Goal: Information Seeking & Learning: Learn about a topic

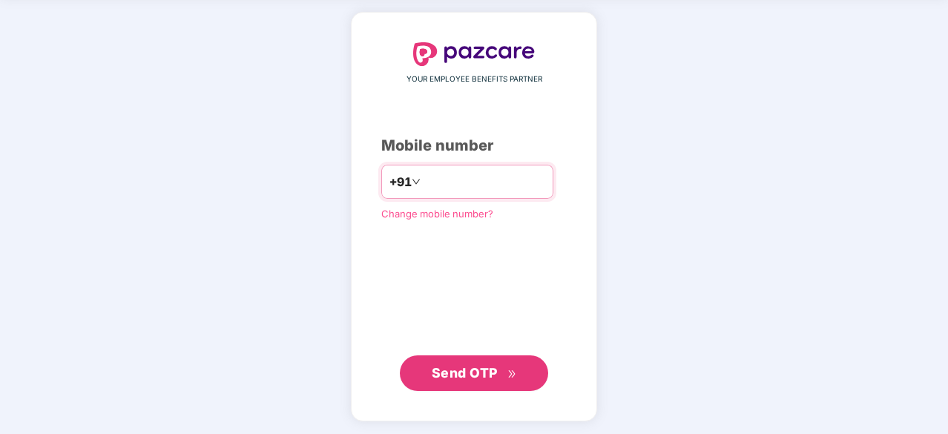
type input "**********"
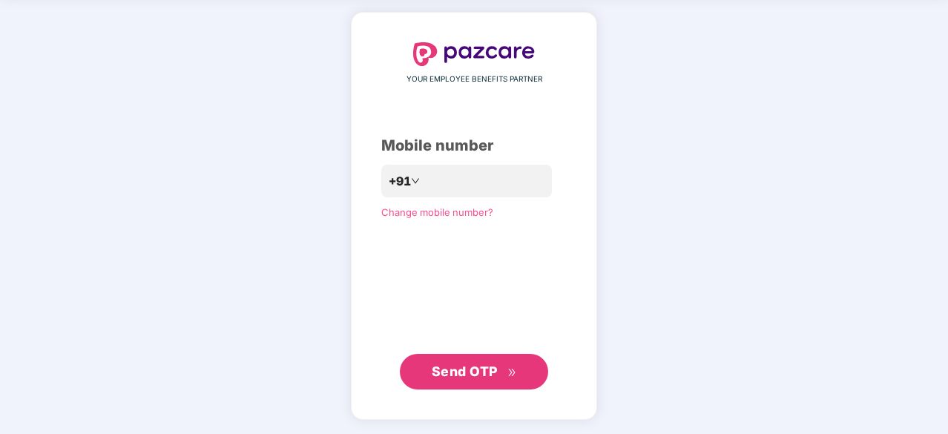
click at [467, 377] on span "Send OTP" at bounding box center [465, 371] width 66 height 16
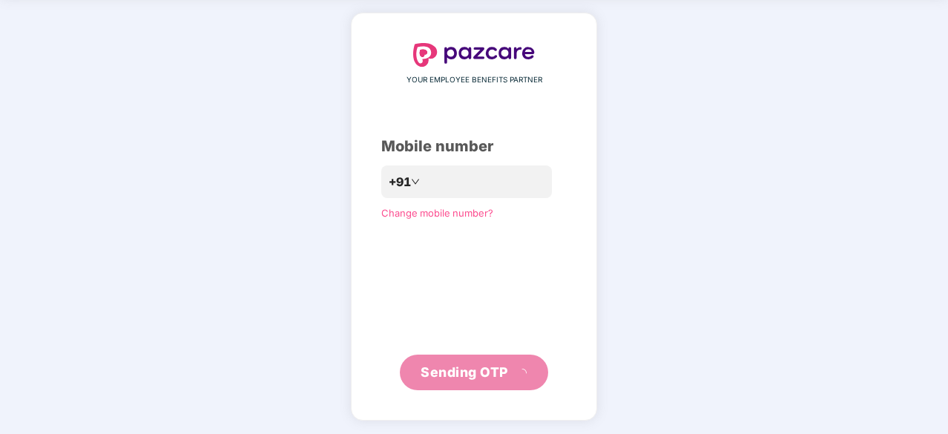
scroll to position [49, 0]
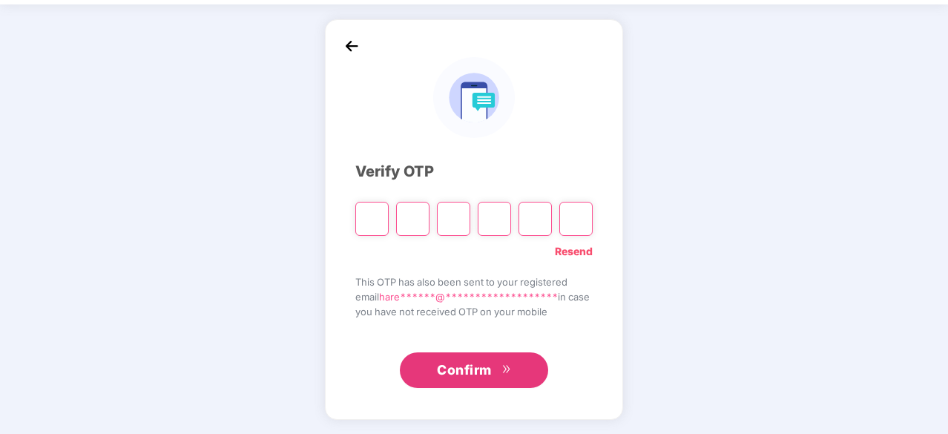
type input "*"
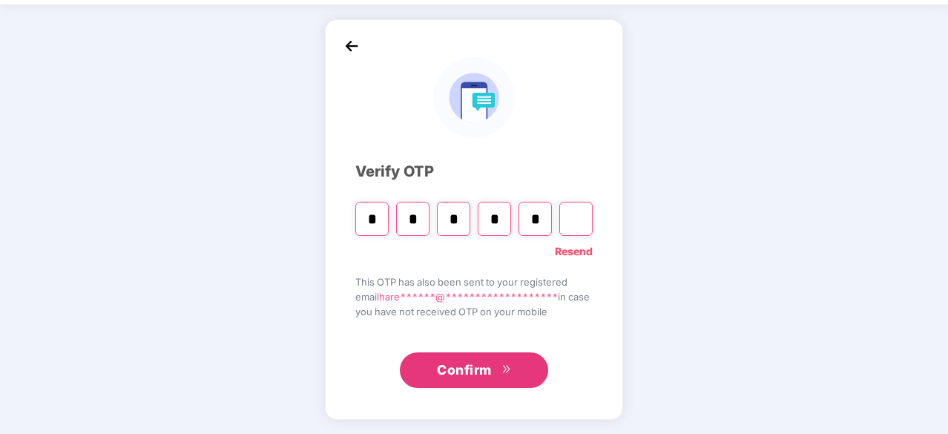
type input "*"
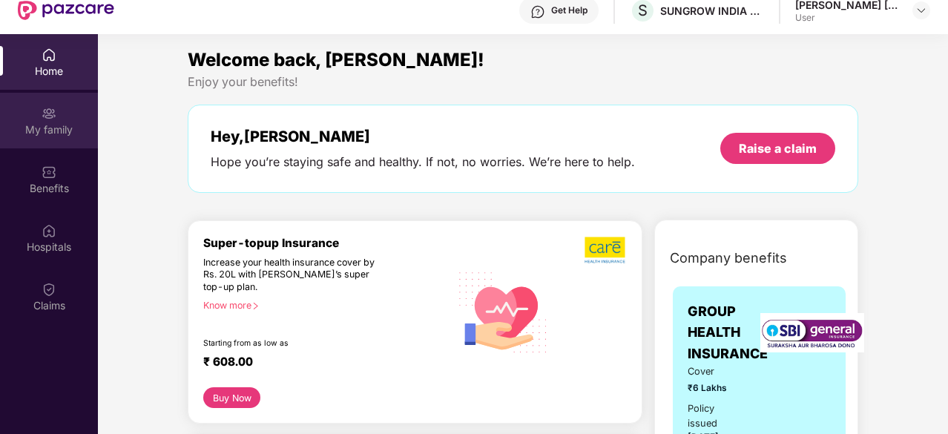
click at [62, 116] on div "My family" at bounding box center [49, 121] width 98 height 56
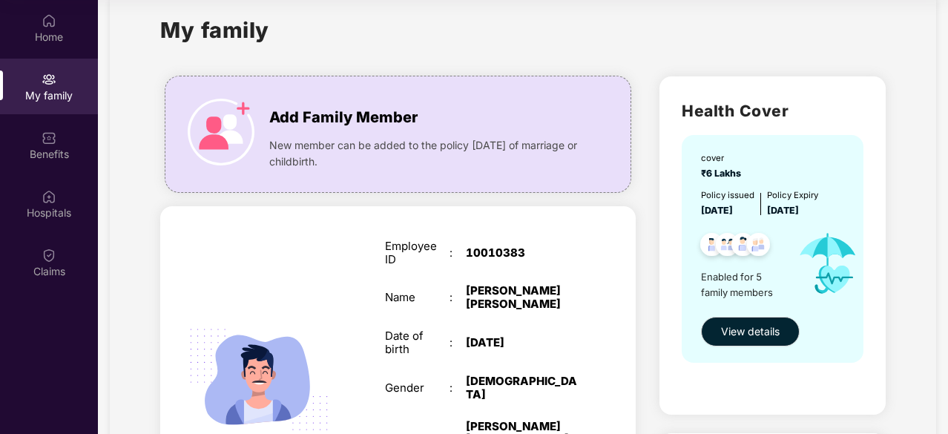
scroll to position [0, 0]
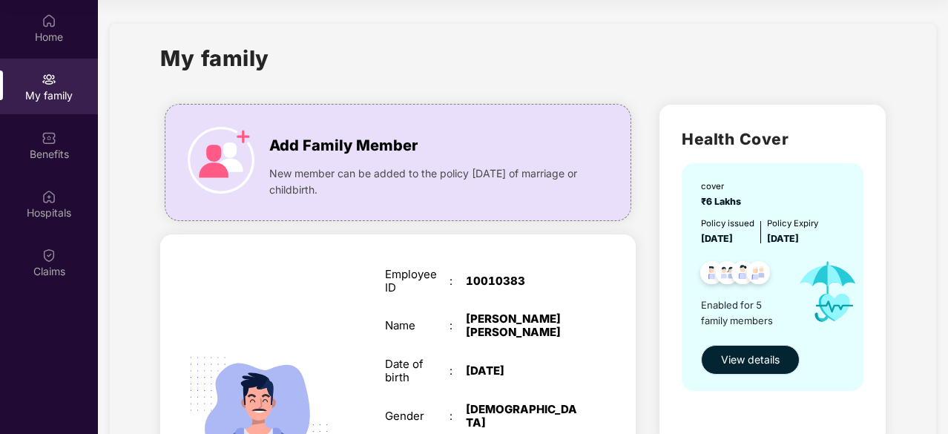
click at [743, 363] on span "View details" at bounding box center [750, 359] width 59 height 16
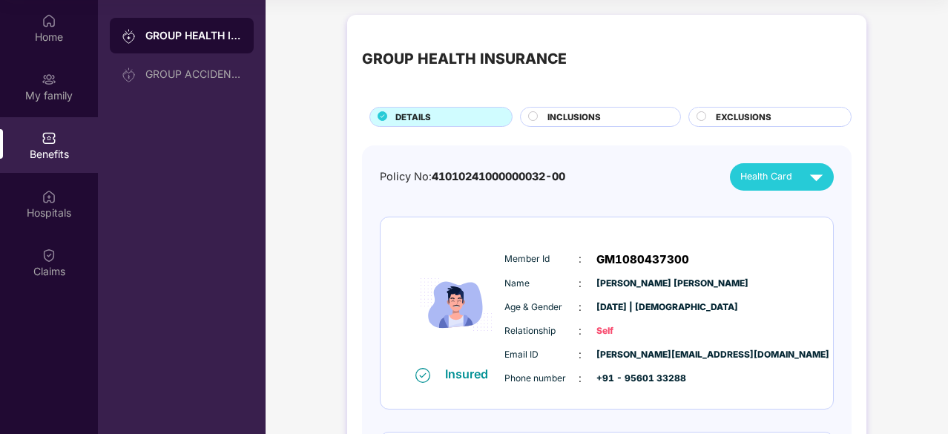
click at [594, 116] on span "INCLUSIONS" at bounding box center [573, 116] width 53 height 13
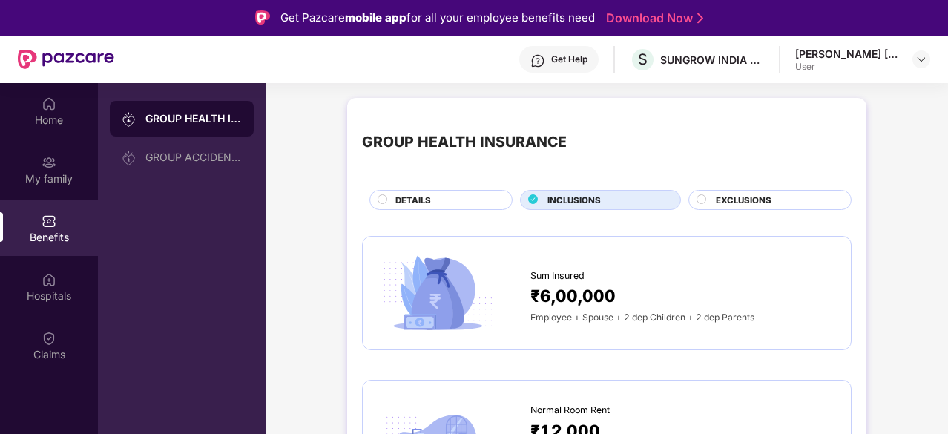
click at [770, 194] on div "EXCLUSIONS" at bounding box center [775, 202] width 135 height 16
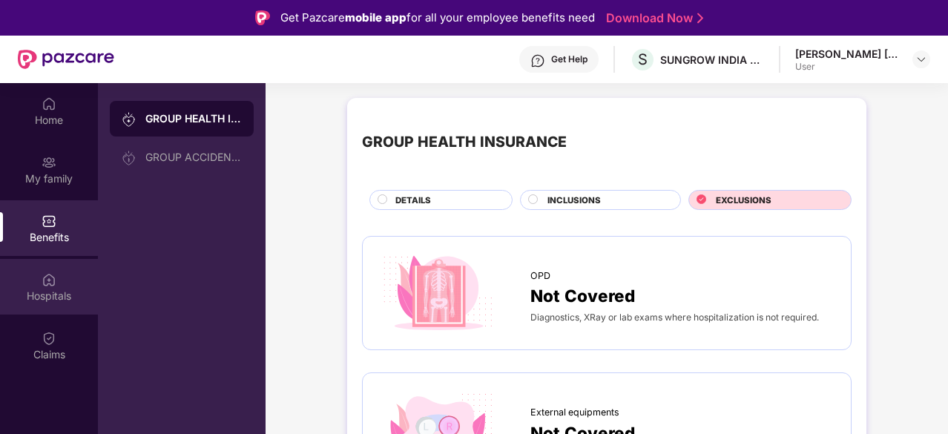
click at [52, 287] on div "Hospitals" at bounding box center [49, 287] width 98 height 56
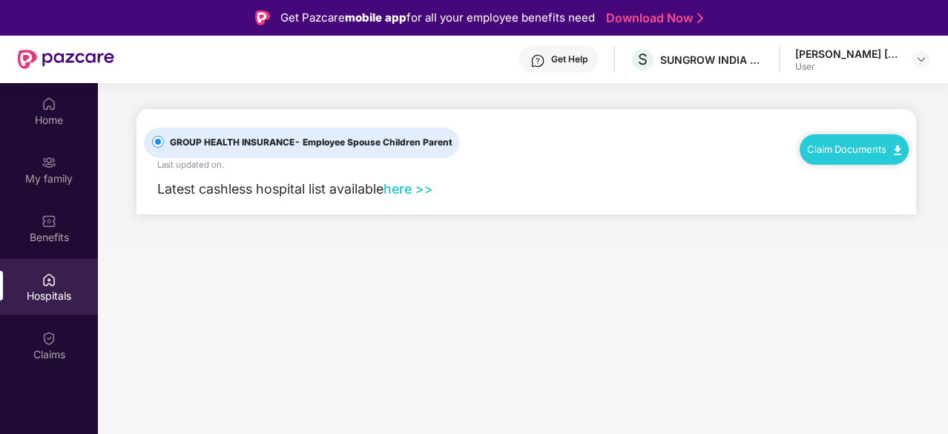
click at [414, 188] on link "here >>" at bounding box center [408, 189] width 50 height 16
click at [402, 188] on link "here >>" at bounding box center [408, 189] width 50 height 16
click at [40, 164] on div "My family" at bounding box center [49, 170] width 98 height 56
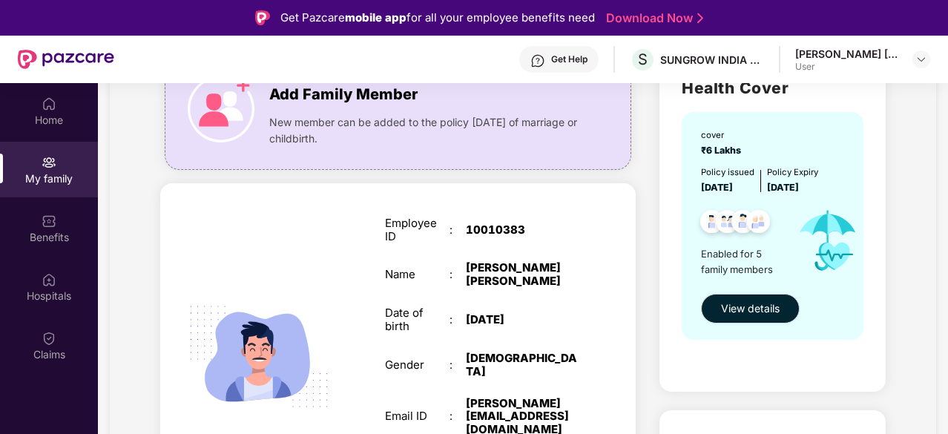
scroll to position [148, 0]
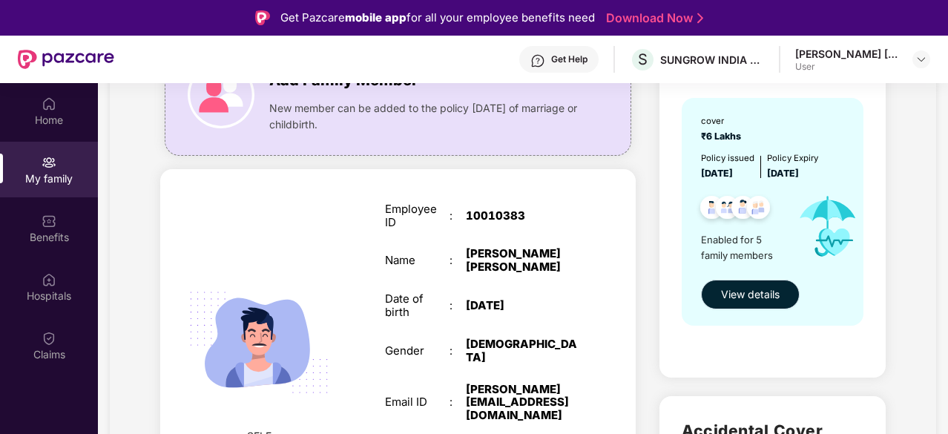
click at [747, 299] on span "View details" at bounding box center [750, 294] width 59 height 16
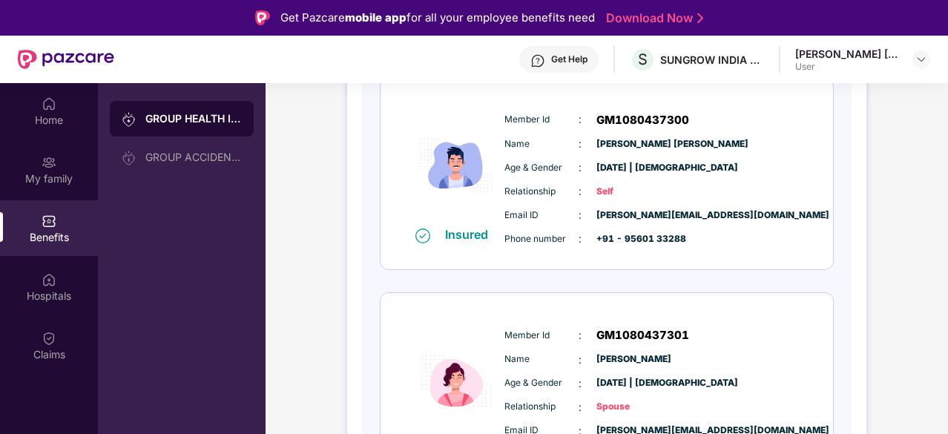
scroll to position [0, 0]
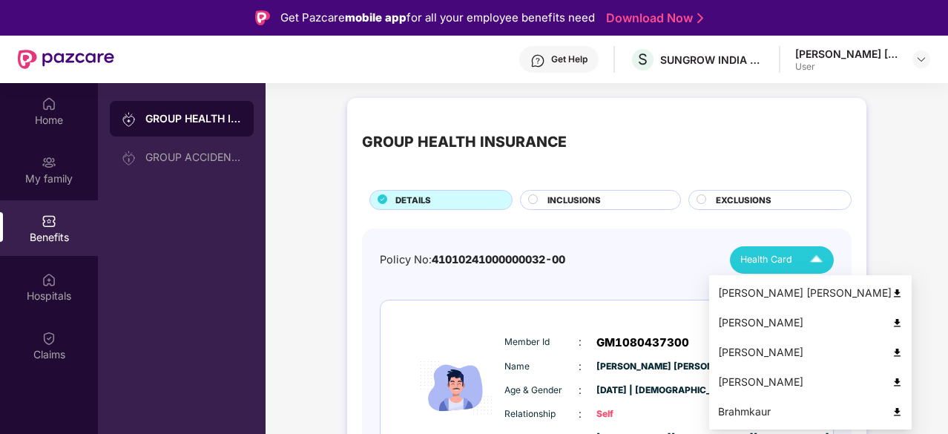
click at [770, 259] on span "Health Card" at bounding box center [766, 259] width 52 height 15
click at [768, 289] on div "[PERSON_NAME] [PERSON_NAME]" at bounding box center [810, 293] width 185 height 16
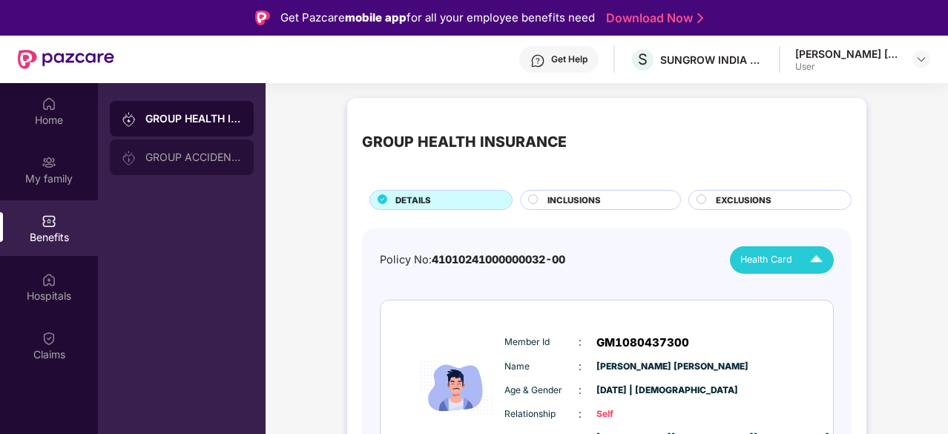
click at [203, 159] on div "GROUP ACCIDENTAL INSURANCE" at bounding box center [193, 157] width 96 height 12
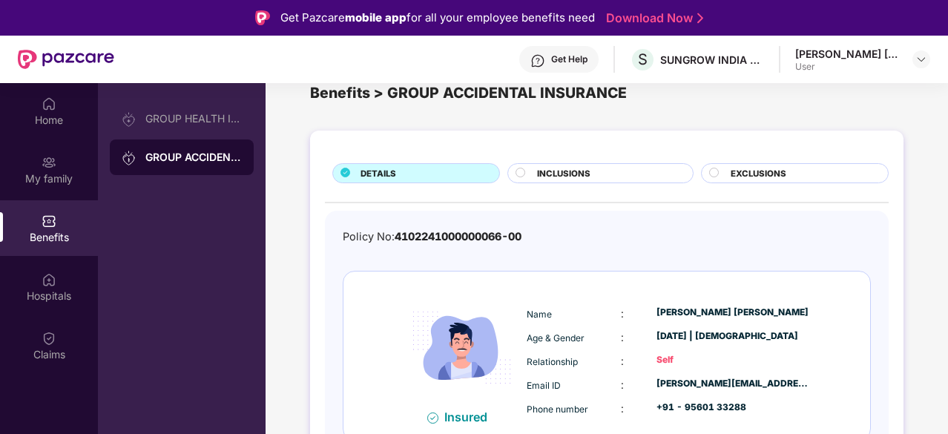
scroll to position [45, 0]
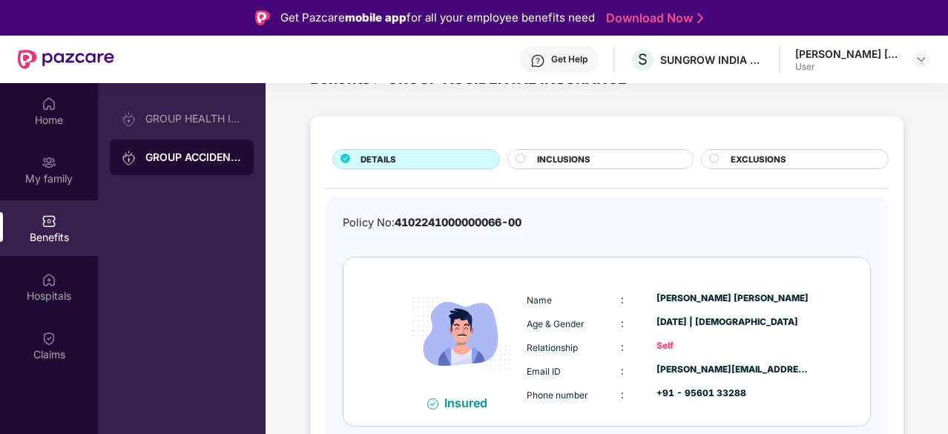
click at [571, 155] on span "INCLUSIONS" at bounding box center [563, 159] width 53 height 13
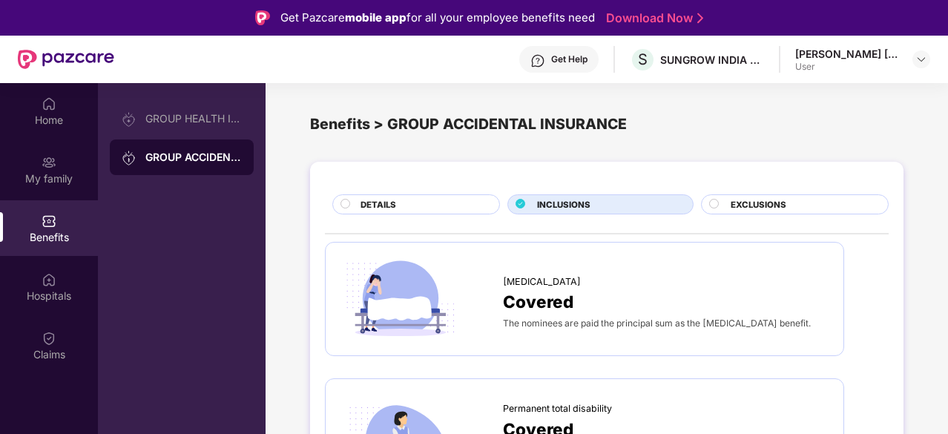
scroll to position [0, 0]
click at [732, 201] on span "EXCLUSIONS" at bounding box center [758, 204] width 56 height 13
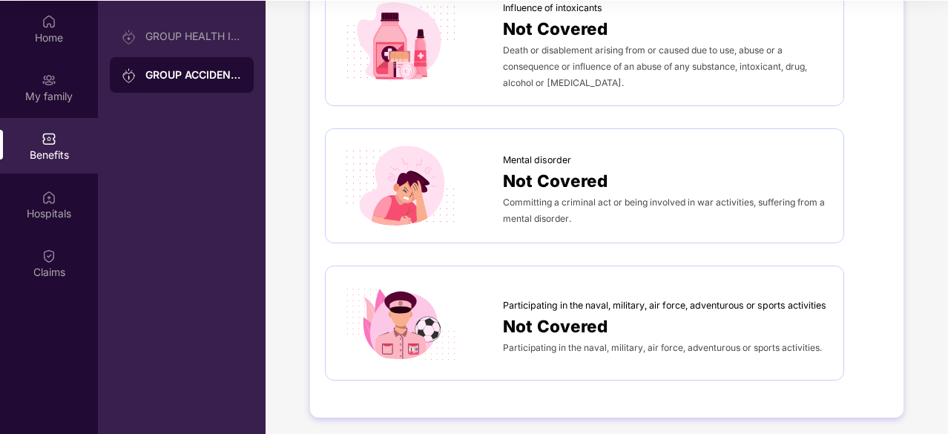
scroll to position [83, 0]
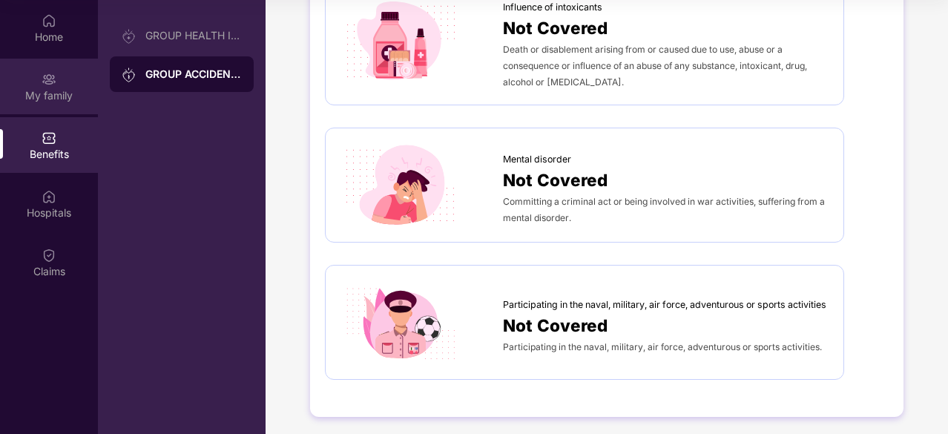
click at [53, 84] on img at bounding box center [49, 79] width 15 height 15
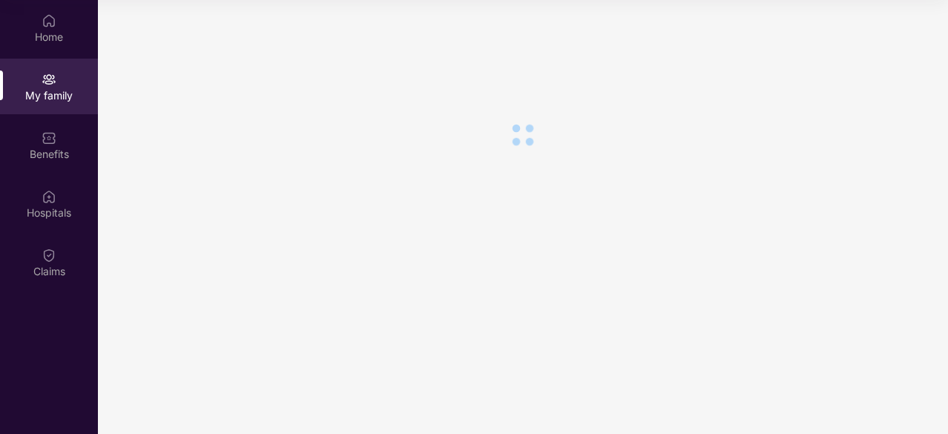
scroll to position [0, 0]
click at [45, 26] on img at bounding box center [49, 20] width 15 height 15
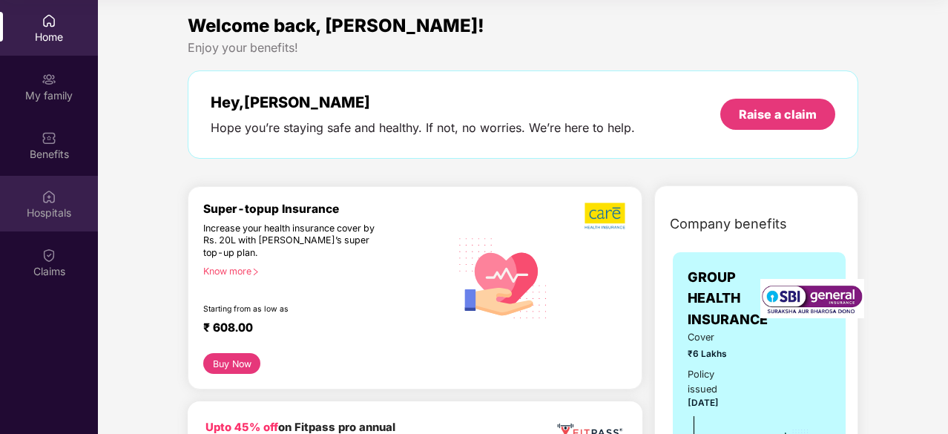
click at [56, 189] on div "Hospitals" at bounding box center [49, 204] width 98 height 56
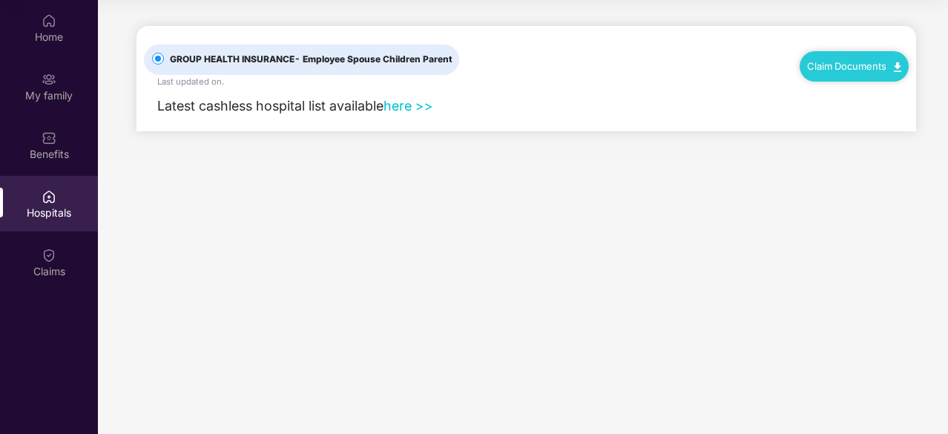
click at [413, 105] on link "here >>" at bounding box center [408, 106] width 50 height 16
click at [47, 32] on div "Home" at bounding box center [49, 37] width 98 height 15
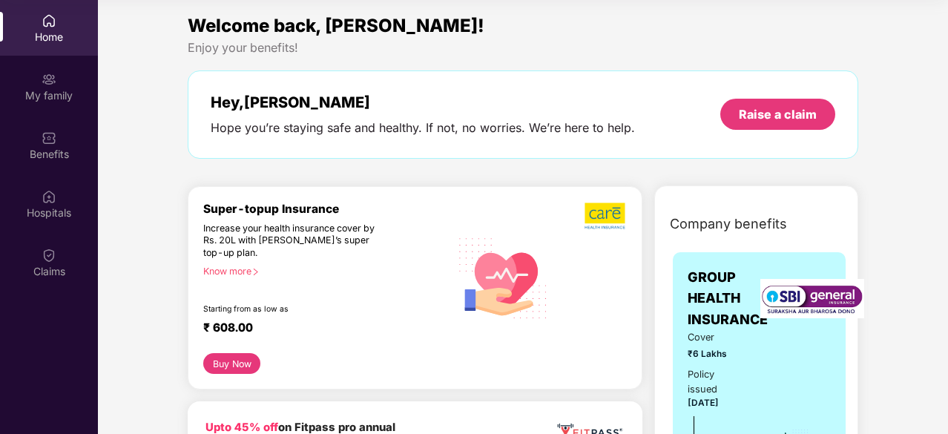
click at [599, 54] on div "Enjoy your benefits!" at bounding box center [523, 48] width 670 height 16
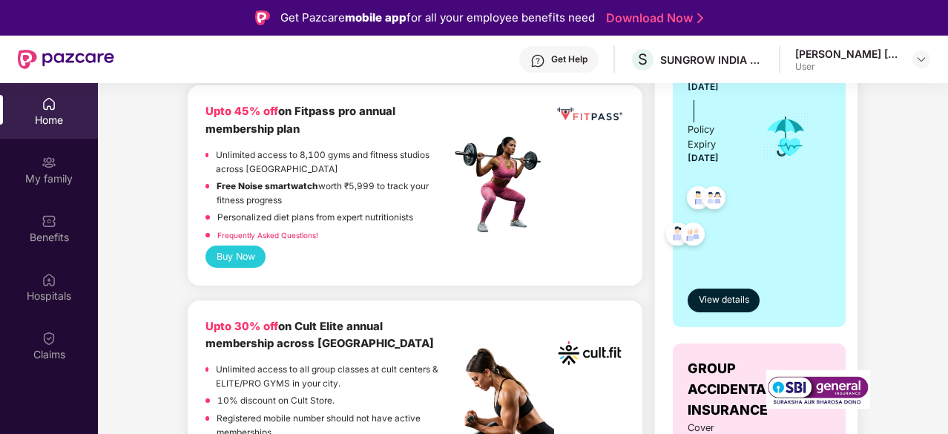
scroll to position [519, 0]
